Goal: Information Seeking & Learning: Learn about a topic

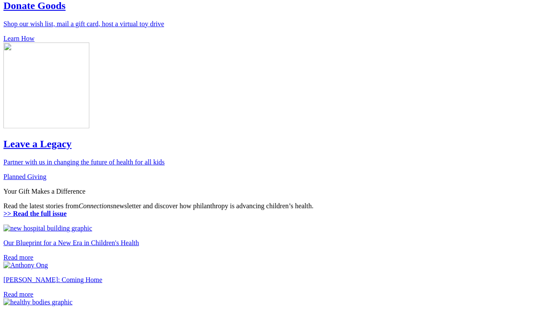
scroll to position [764, 0]
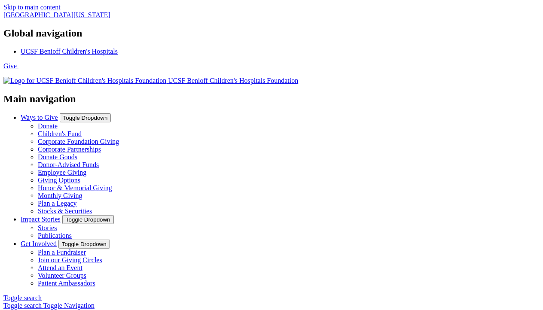
click at [86, 249] on link "Plan a Fundraiser" at bounding box center [62, 252] width 48 height 7
click at [58, 114] on link "Ways to Give" at bounding box center [39, 117] width 37 height 7
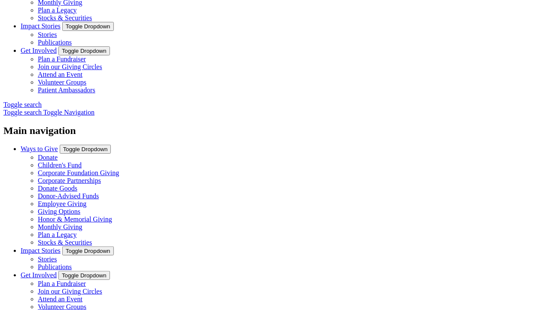
scroll to position [194, 0]
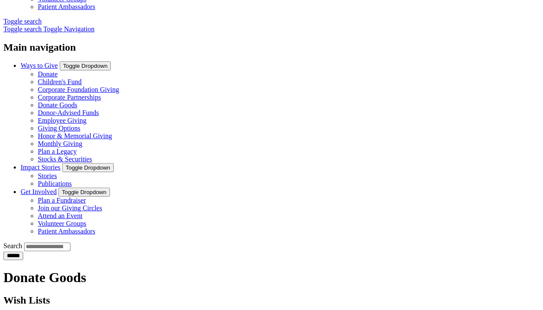
scroll to position [289, 0]
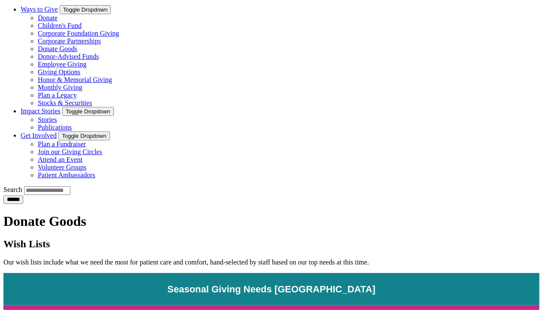
scroll to position [335, 0]
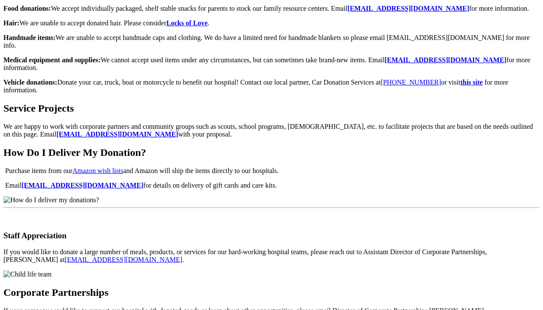
scroll to position [1698, 0]
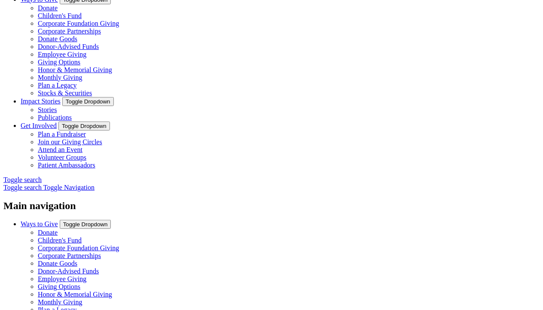
scroll to position [125, 0]
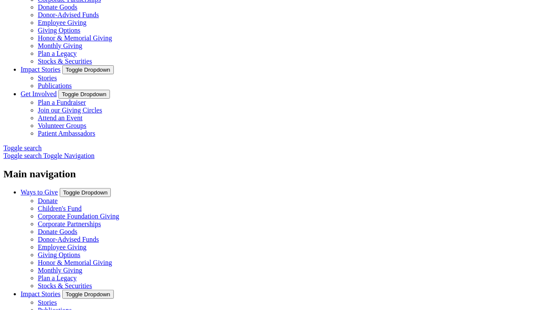
scroll to position [177, 0]
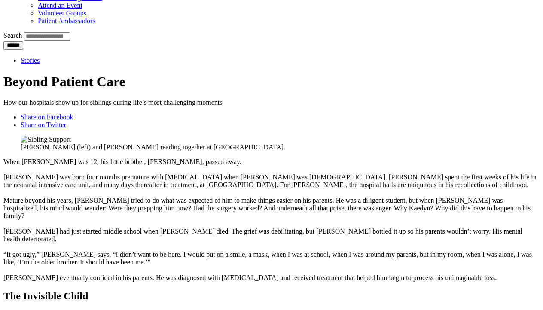
scroll to position [550, 0]
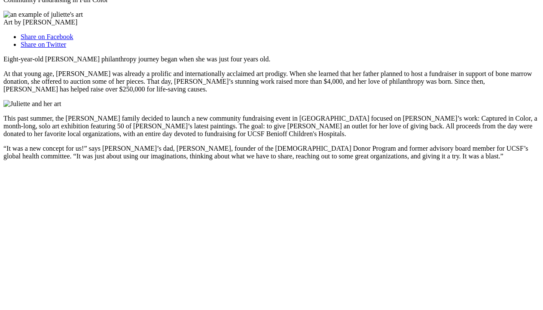
scroll to position [606, 0]
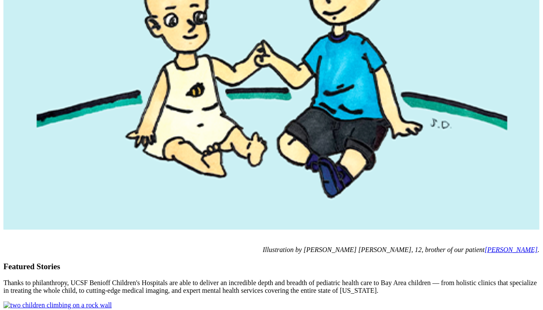
scroll to position [924, 0]
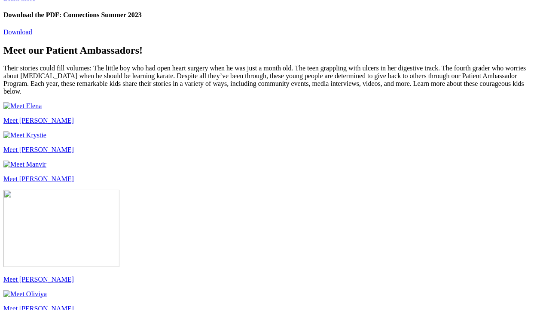
scroll to position [1049, 0]
